Goal: Transaction & Acquisition: Purchase product/service

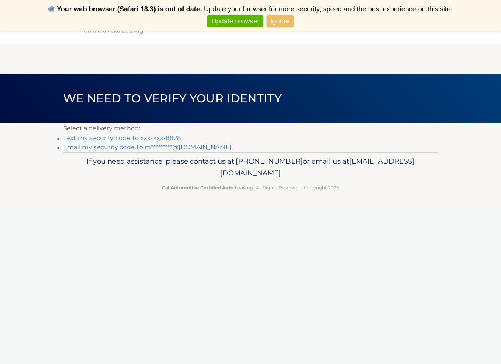
click at [101, 138] on link "Text my security code to xxx-xxx-8828" at bounding box center [122, 137] width 118 height 7
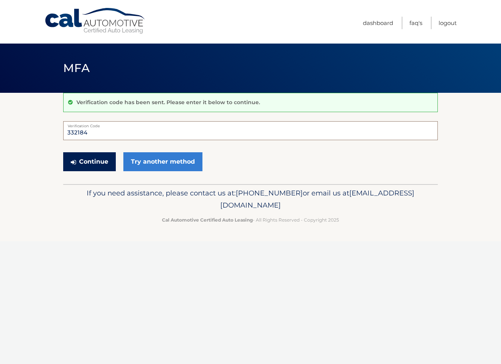
type input "332184"
click at [82, 161] on button "Continue" at bounding box center [89, 161] width 53 height 19
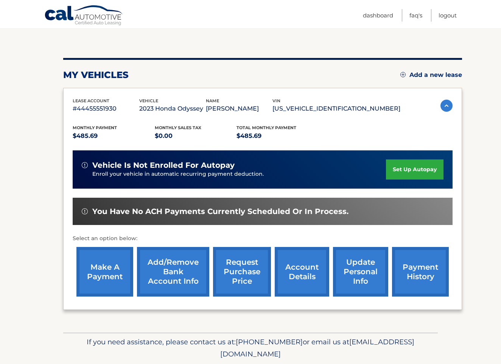
scroll to position [68, 2]
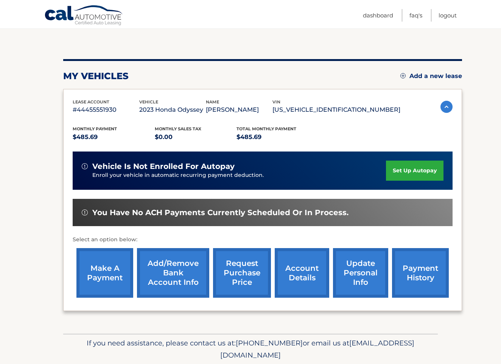
click at [103, 262] on link "make a payment" at bounding box center [104, 273] width 57 height 50
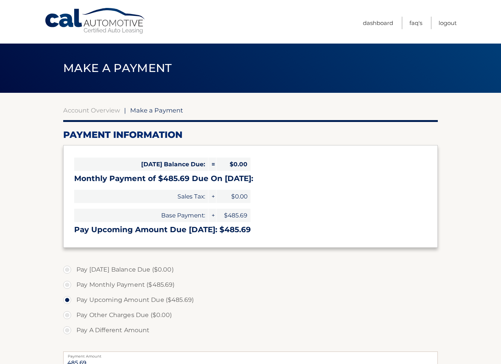
select select "NzY1YjdiMDEtNGY3MC00NmQ4LWEwZTUtY2Y4MTQ2MjNkN2Jk"
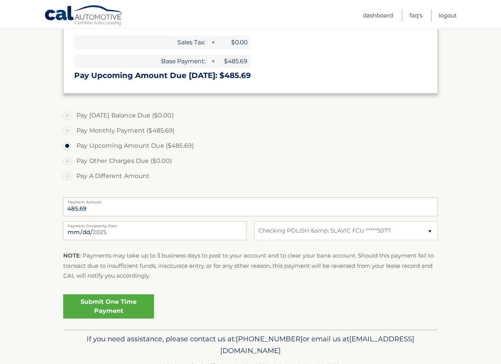
scroll to position [157, 0]
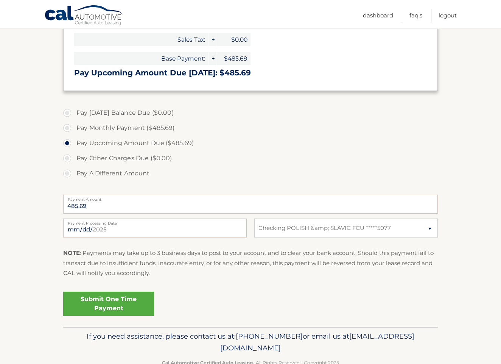
click at [109, 302] on link "Submit One Time Payment" at bounding box center [108, 304] width 91 height 24
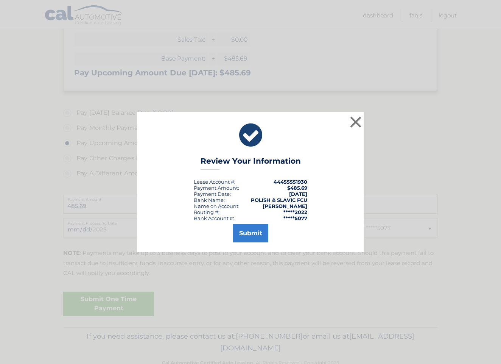
click at [257, 232] on button "Submit" at bounding box center [250, 233] width 35 height 18
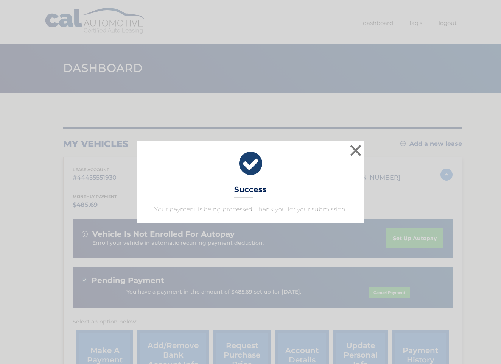
click at [356, 151] on button "×" at bounding box center [355, 150] width 15 height 15
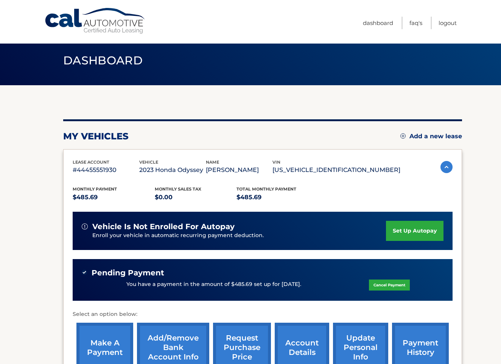
scroll to position [7, 0]
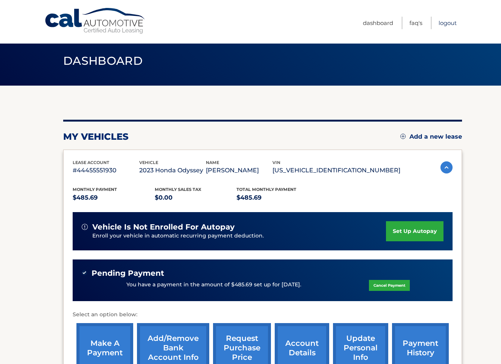
click at [450, 21] on link "Logout" at bounding box center [448, 23] width 18 height 12
